Goal: Task Accomplishment & Management: Use online tool/utility

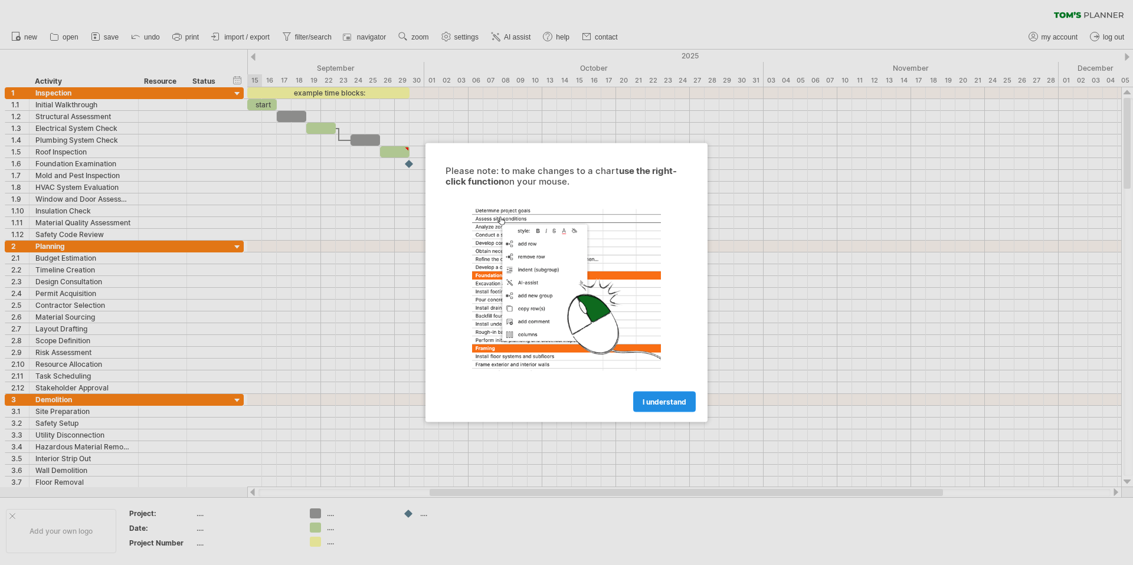
click at [647, 405] on span "I understand" at bounding box center [665, 402] width 44 height 9
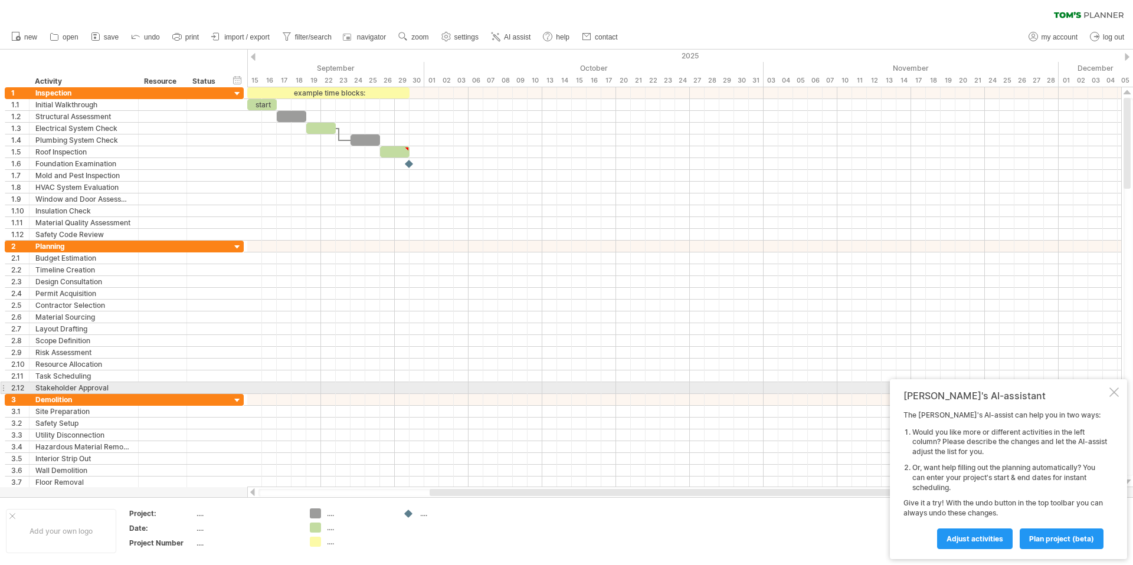
click at [1107, 391] on div "[PERSON_NAME]'s AI-assistant" at bounding box center [1006, 396] width 204 height 12
click at [1111, 392] on div at bounding box center [1114, 392] width 9 height 9
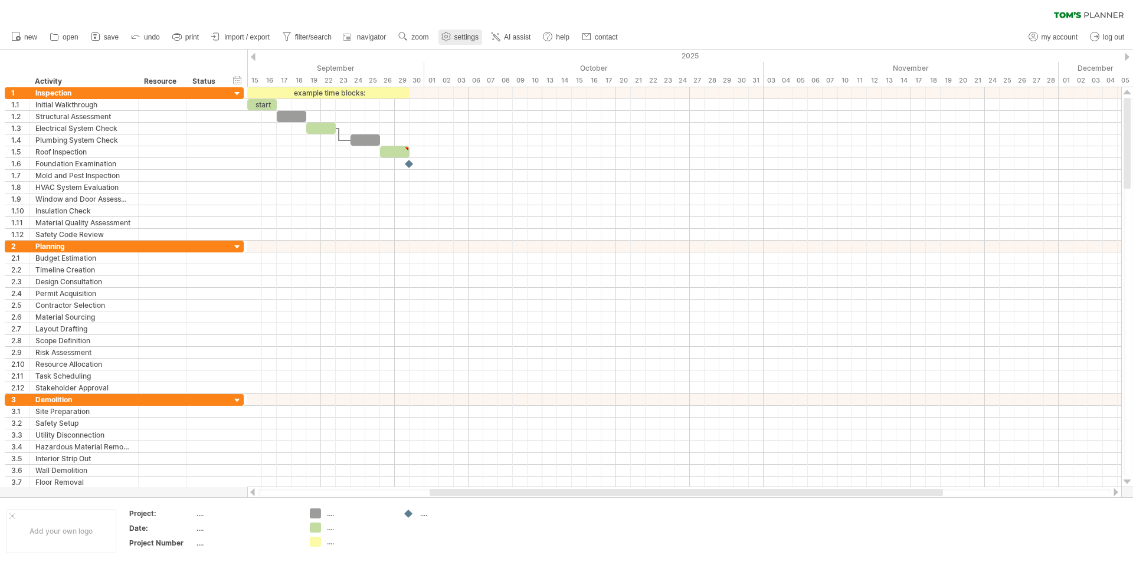
click at [444, 43] on link "settings" at bounding box center [460, 37] width 44 height 15
select select "*"
select select "**"
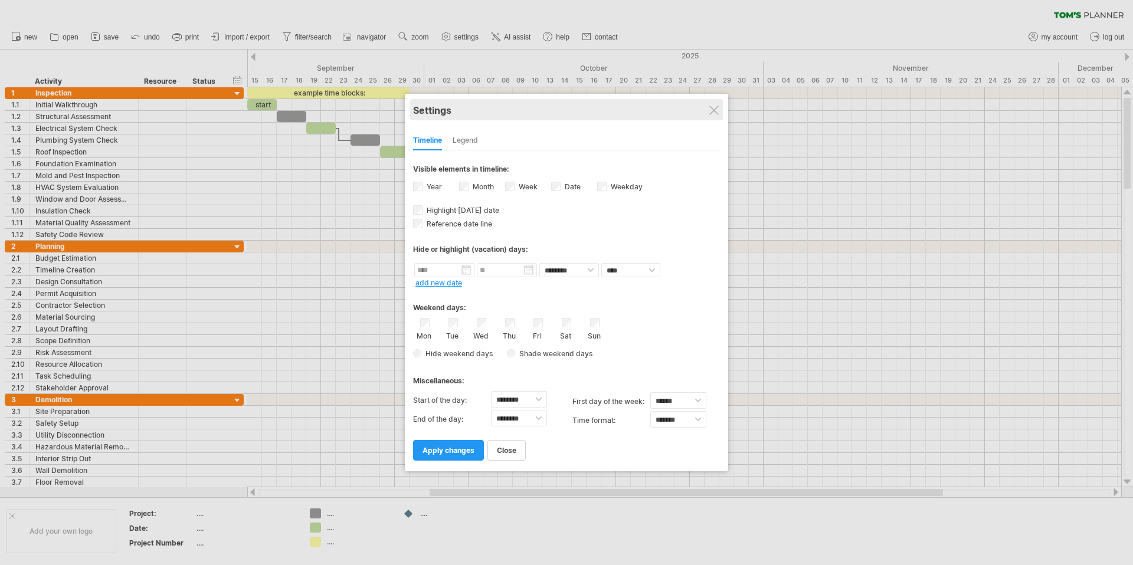
click at [714, 117] on div "Settings" at bounding box center [566, 109] width 307 height 21
click at [133, 220] on div at bounding box center [566, 282] width 1133 height 565
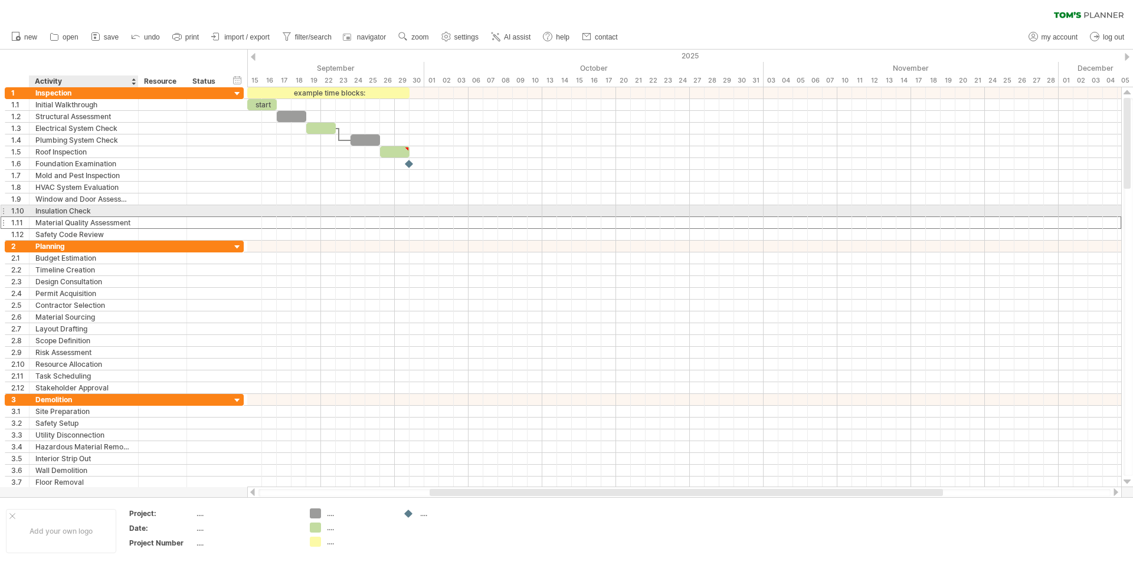
click at [125, 217] on div "Material Quality Assessment" at bounding box center [83, 222] width 97 height 11
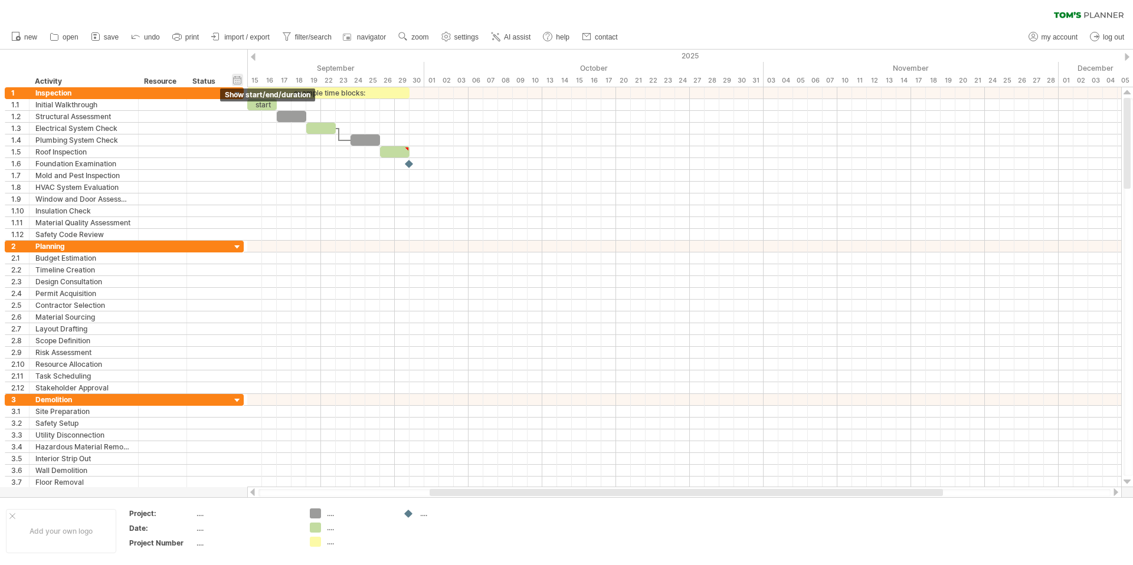
click at [240, 80] on div "hide start/end/duration show start/end/duration" at bounding box center [237, 80] width 11 height 12
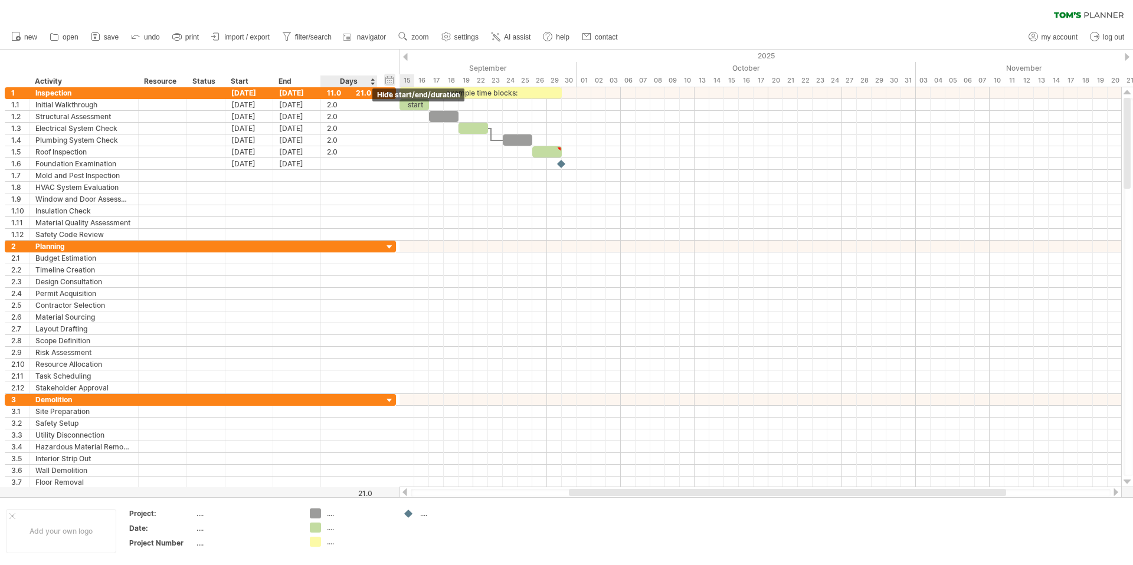
click at [384, 78] on div "hide start/end/duration show start/end/duration" at bounding box center [389, 80] width 11 height 12
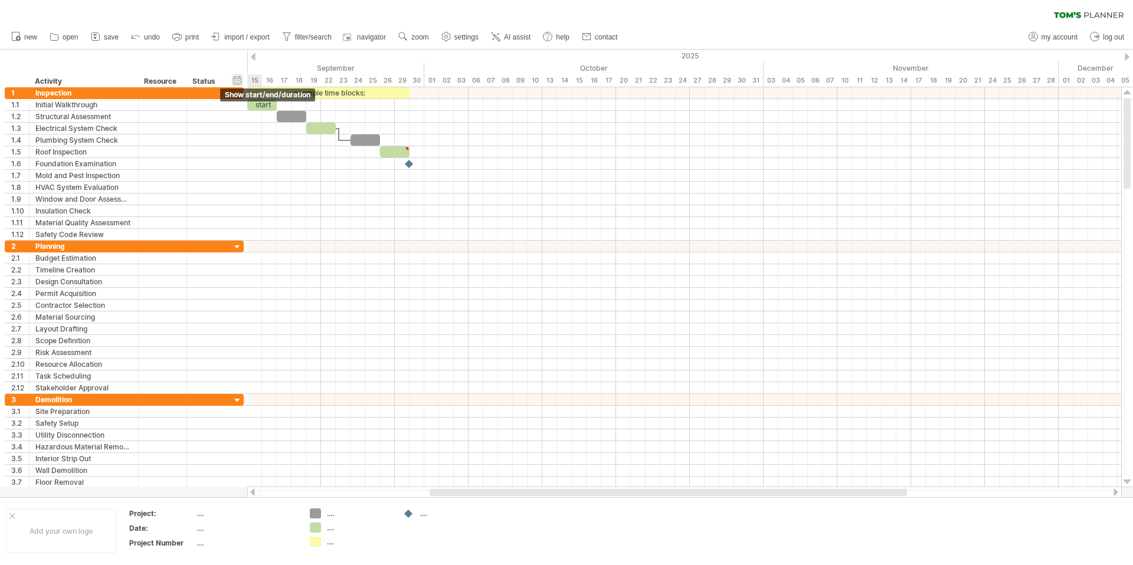
click at [238, 78] on div "hide start/end/duration show start/end/duration" at bounding box center [237, 80] width 11 height 12
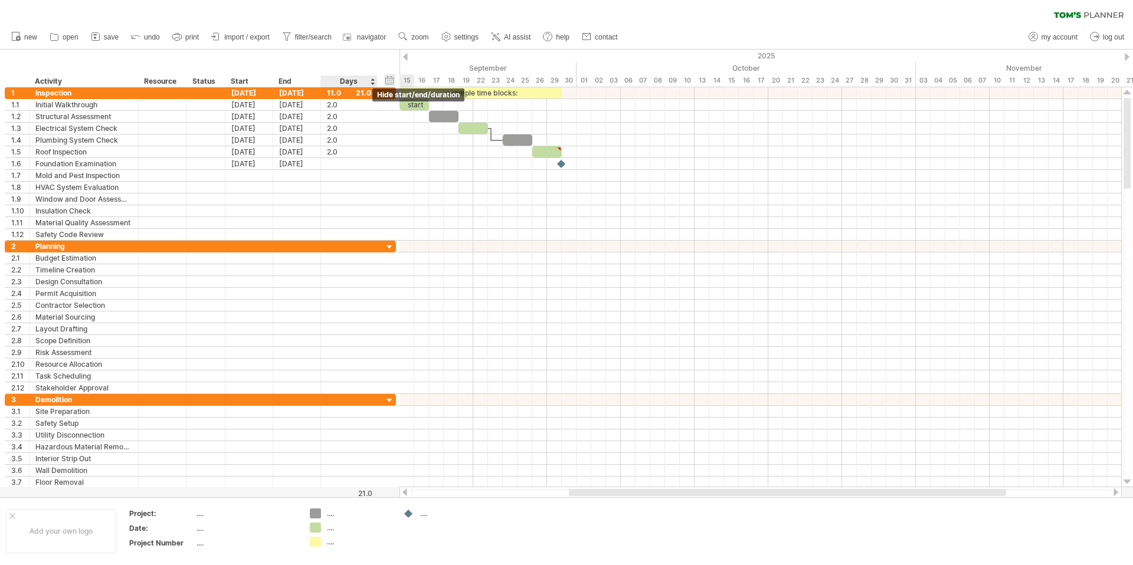
click at [384, 81] on div "hide start/end/duration show start/end/duration" at bounding box center [389, 80] width 11 height 12
